Goal: Transaction & Acquisition: Purchase product/service

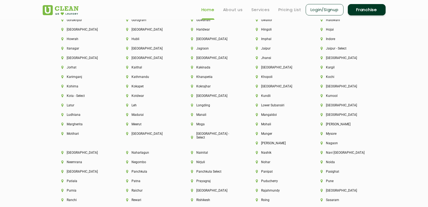
scroll to position [1323, 0]
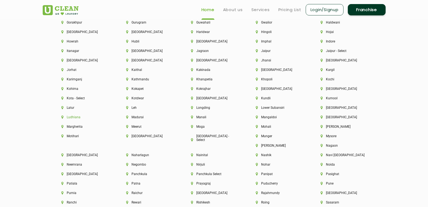
click at [91, 117] on li "Ludhiana" at bounding box center [84, 117] width 46 height 4
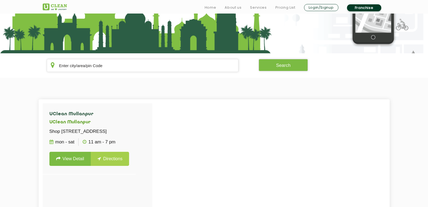
scroll to position [81, 0]
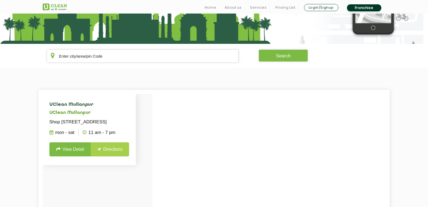
click at [70, 156] on link "View Detail" at bounding box center [70, 149] width 42 height 14
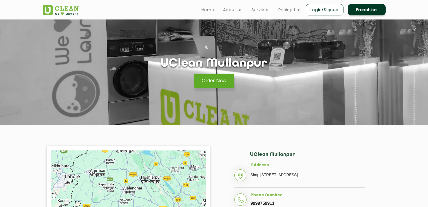
click at [212, 79] on link "Order Now" at bounding box center [214, 80] width 41 height 14
